Goal: Task Accomplishment & Management: Use online tool/utility

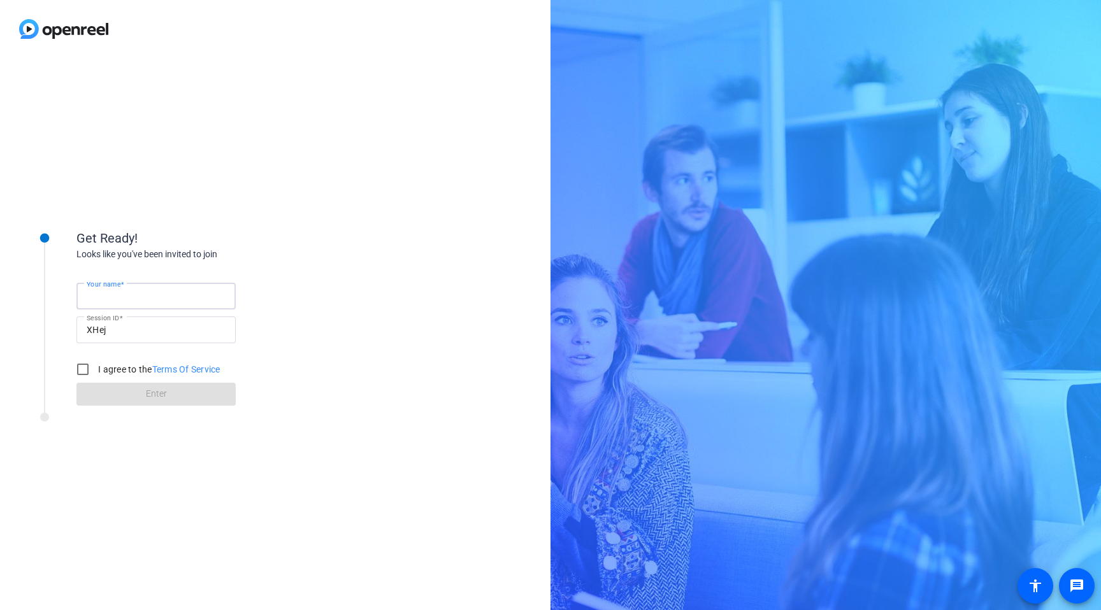
click at [190, 298] on input "Your name" at bounding box center [156, 296] width 139 height 15
click at [174, 289] on input "Your name" at bounding box center [156, 296] width 139 height 15
type input "[PERSON_NAME]"
click at [87, 366] on input "I agree to the Terms Of Service" at bounding box center [82, 369] width 25 height 25
checkbox input "true"
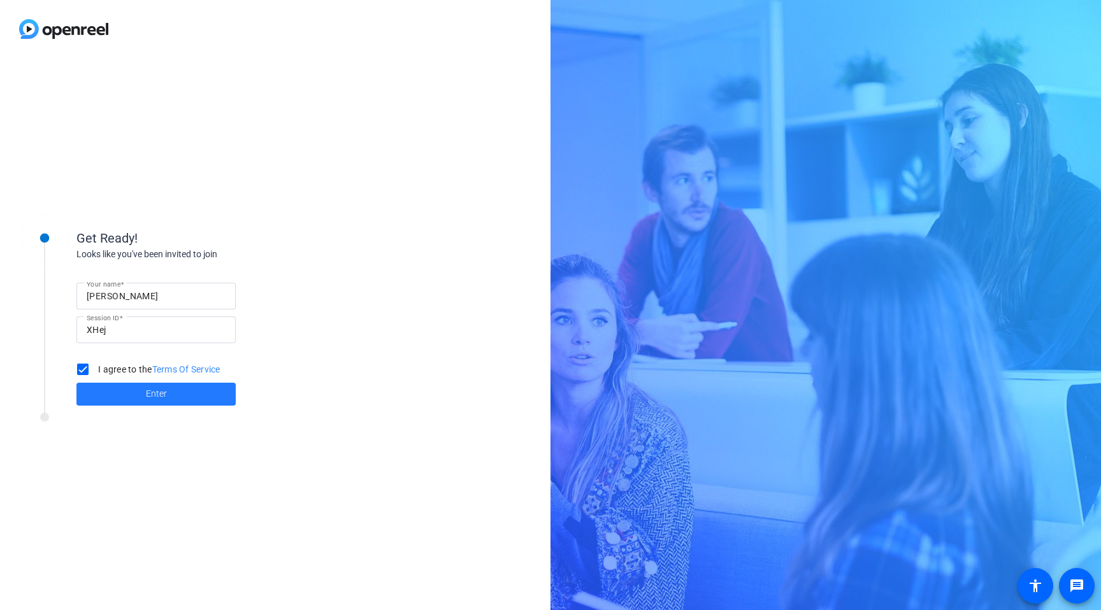
click at [117, 394] on span at bounding box center [155, 394] width 159 height 31
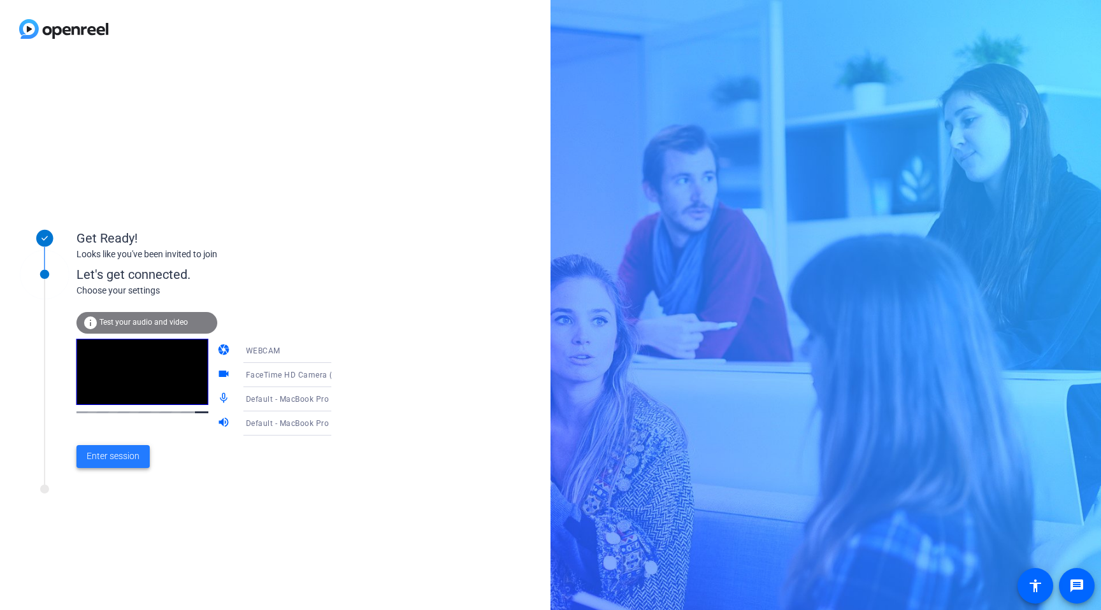
click at [130, 457] on span "Enter session" at bounding box center [113, 456] width 53 height 13
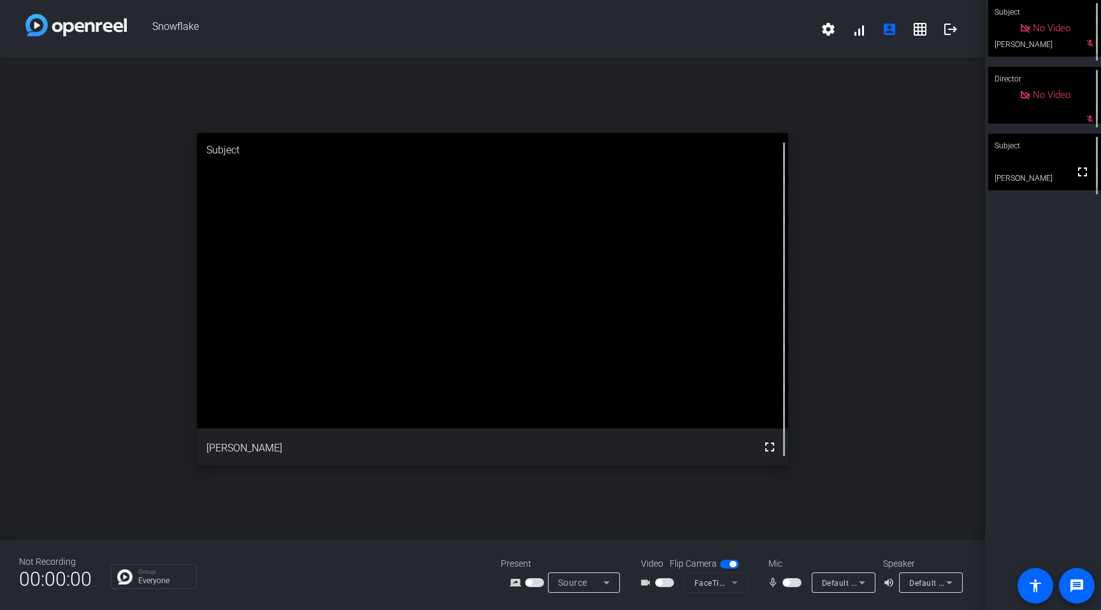
click at [1088, 50] on div "No Video" at bounding box center [1044, 28] width 113 height 57
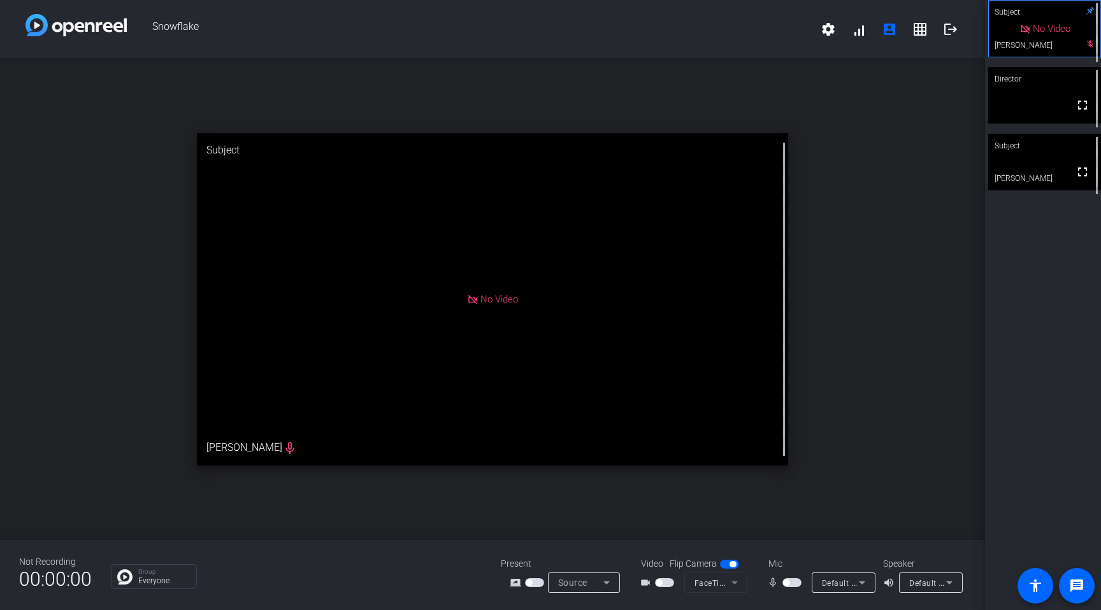
click at [1026, 31] on icon at bounding box center [1024, 29] width 11 height 11
click at [1040, 34] on span "No Video" at bounding box center [1052, 28] width 38 height 11
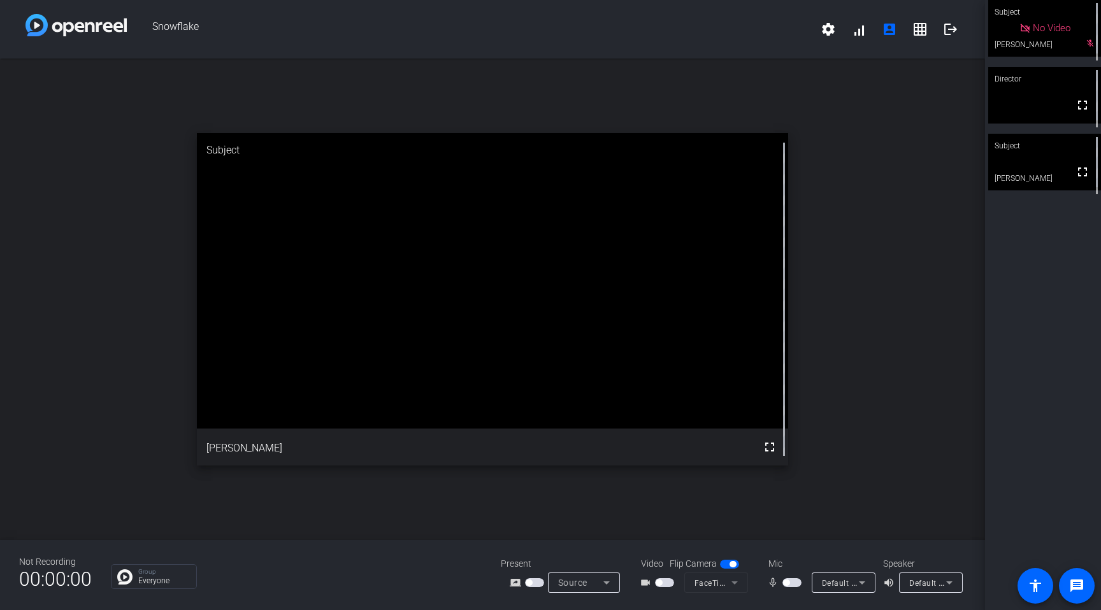
click at [1040, 42] on div "No Video" at bounding box center [1044, 28] width 113 height 57
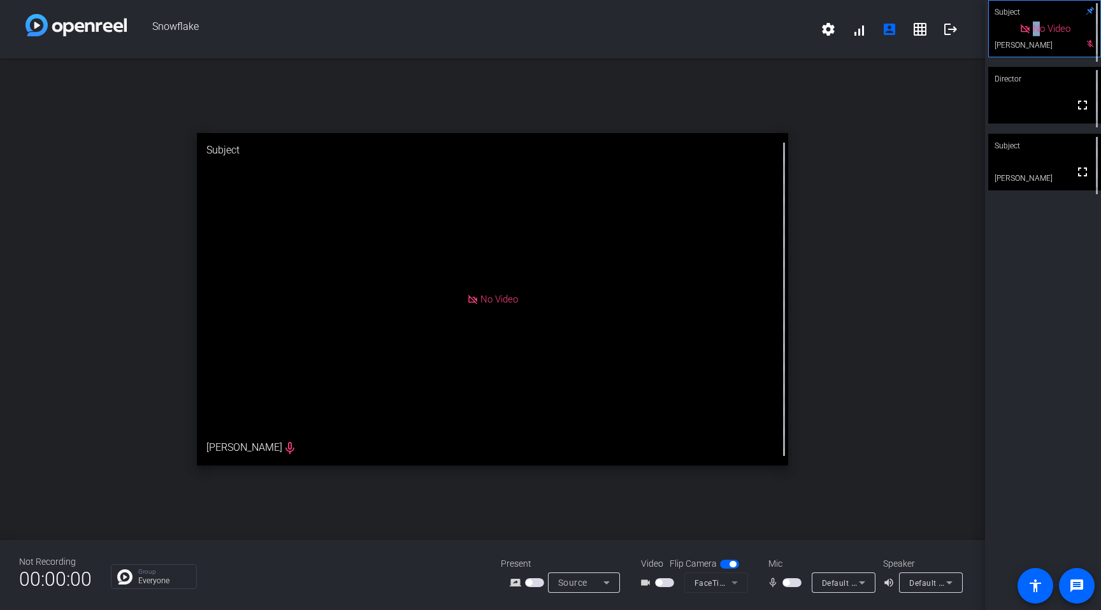
click at [1040, 42] on div "No Video" at bounding box center [1044, 29] width 111 height 56
click at [480, 301] on span "No Video" at bounding box center [499, 299] width 38 height 11
click at [1025, 36] on div "No Video" at bounding box center [1044, 29] width 51 height 15
click at [666, 583] on span "button" at bounding box center [664, 582] width 19 height 9
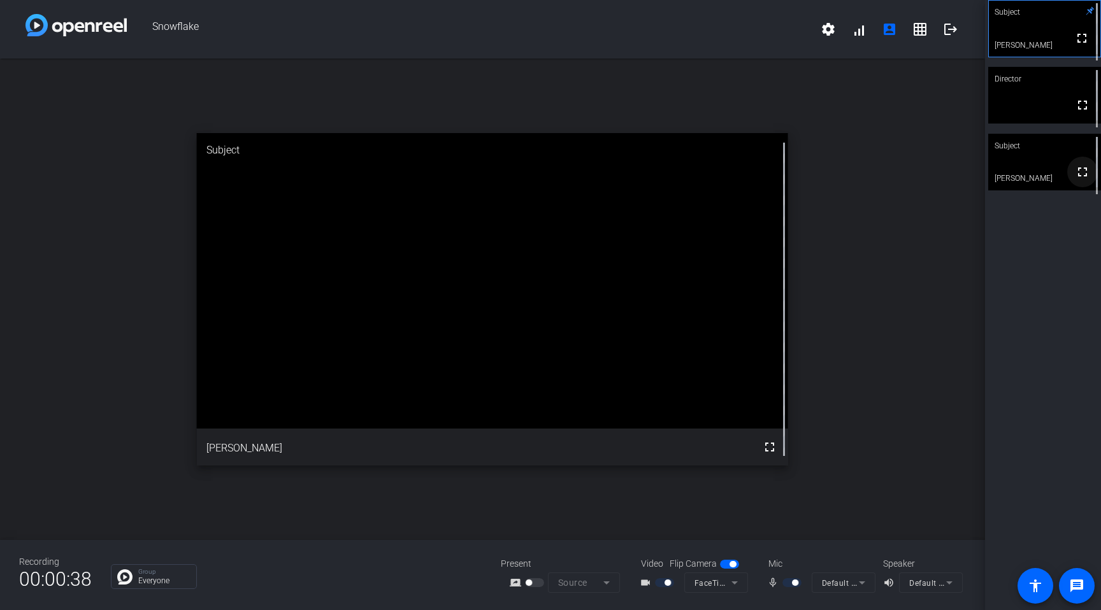
click at [1083, 180] on mat-icon "fullscreen" at bounding box center [1082, 171] width 15 height 15
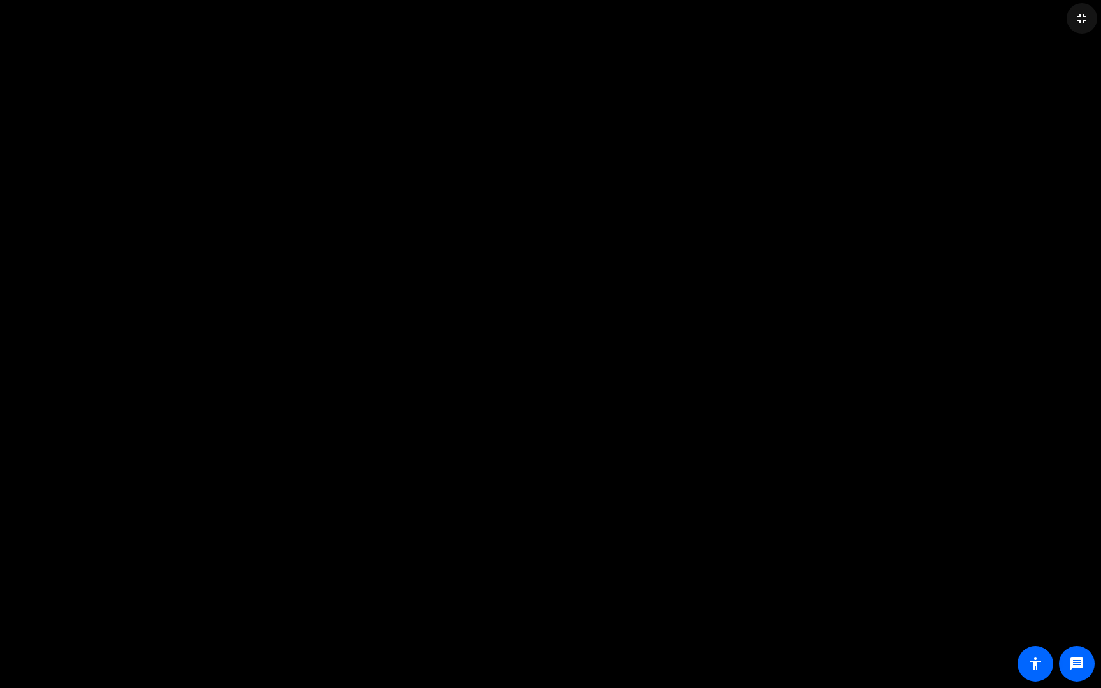
click at [1079, 24] on mat-icon "fullscreen_exit" at bounding box center [1081, 18] width 15 height 15
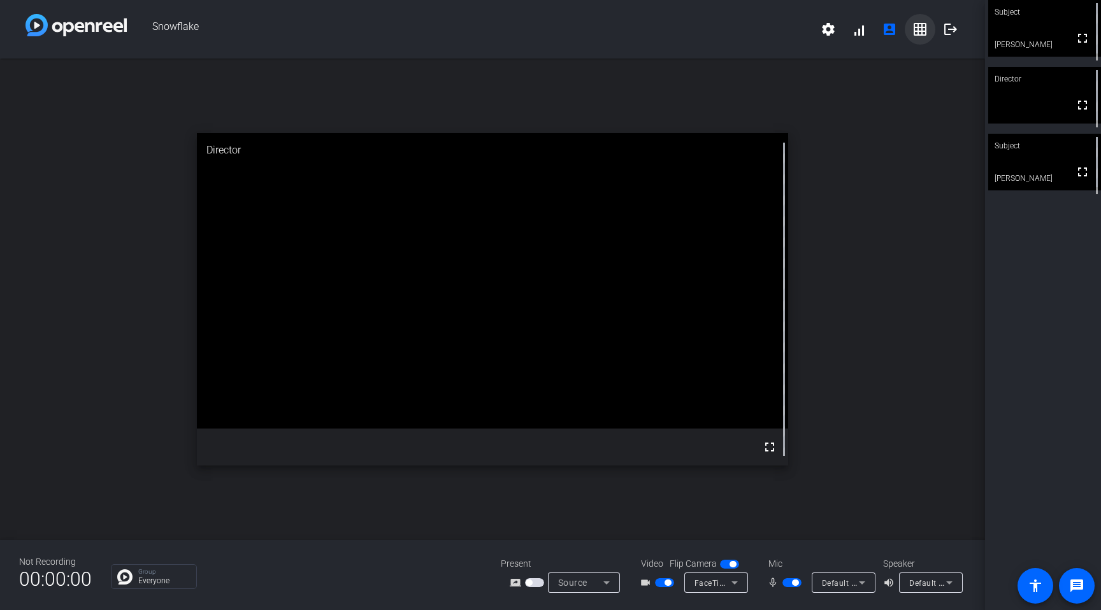
click at [920, 35] on mat-icon "grid_on" at bounding box center [919, 29] width 15 height 15
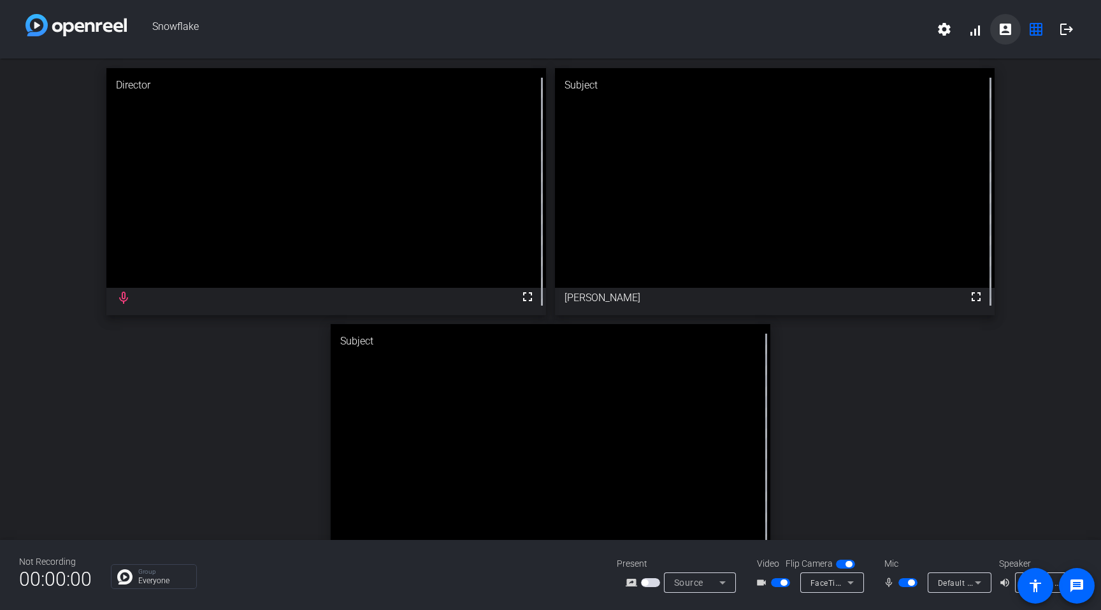
click at [1011, 32] on mat-icon "account_box" at bounding box center [1005, 29] width 15 height 15
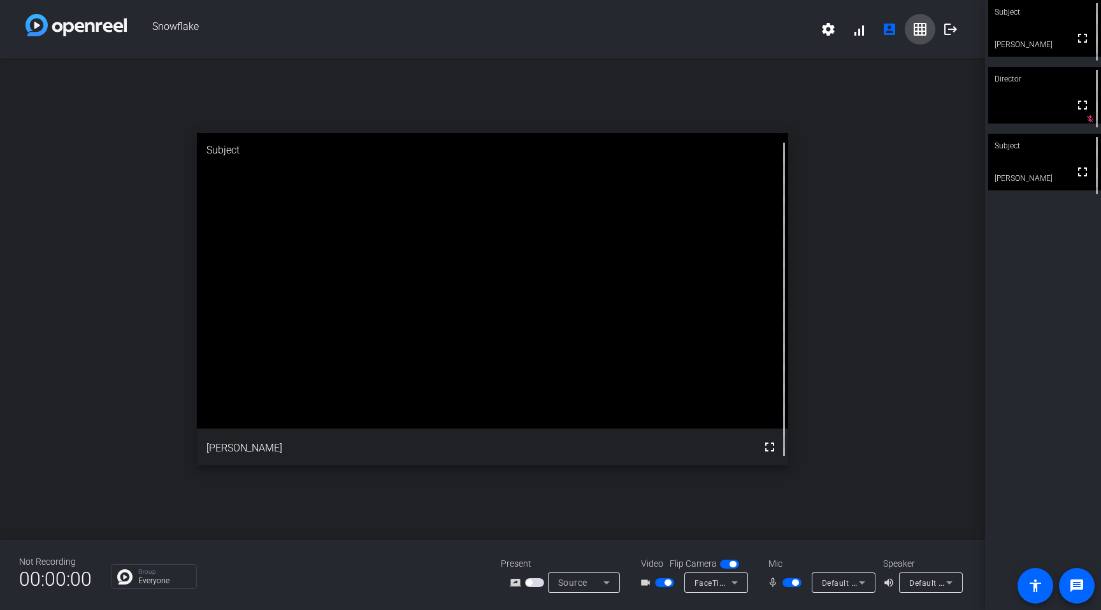
click at [925, 38] on span at bounding box center [920, 29] width 31 height 31
